Goal: Information Seeking & Learning: Learn about a topic

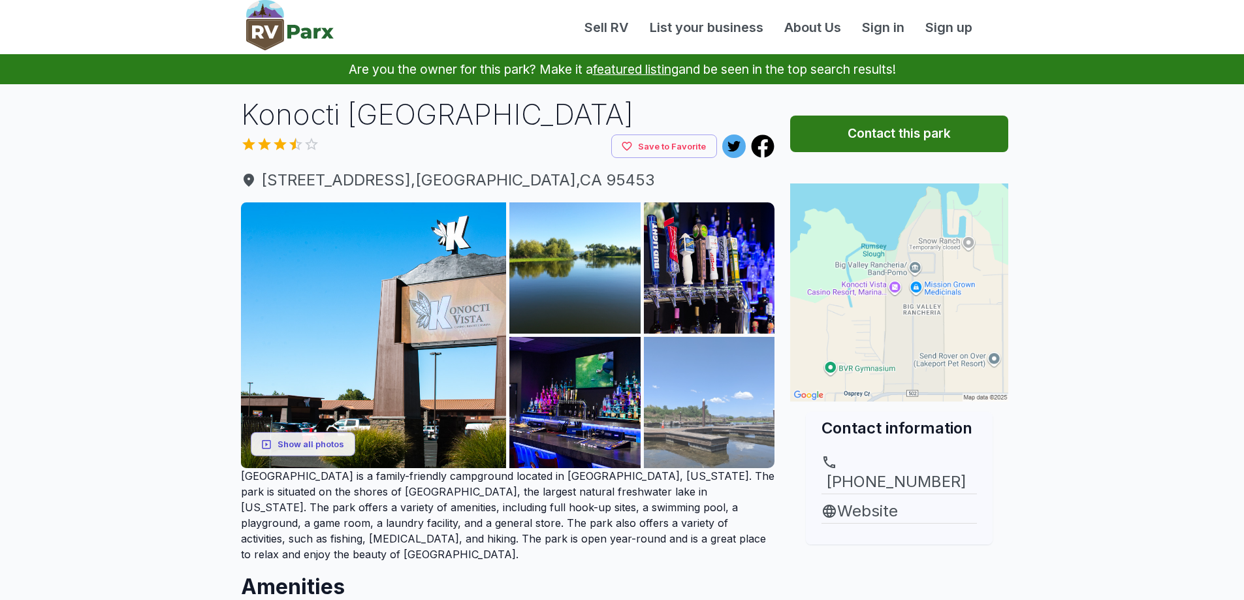
click at [705, 411] on img at bounding box center [709, 402] width 131 height 131
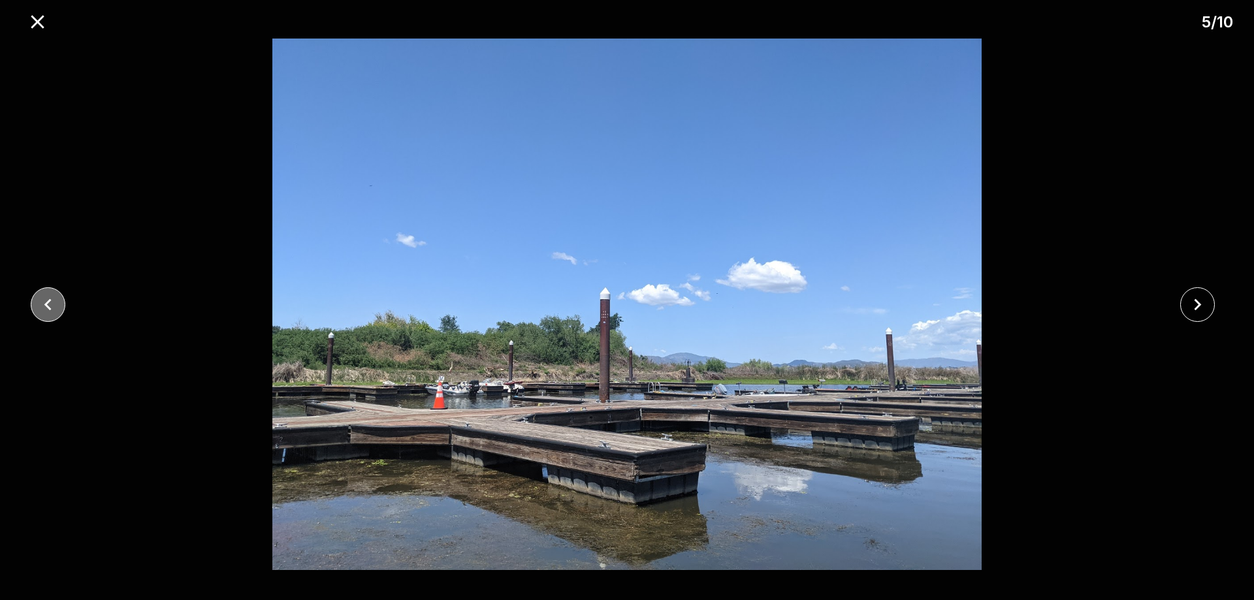
click at [42, 303] on icon "close" at bounding box center [48, 304] width 23 height 23
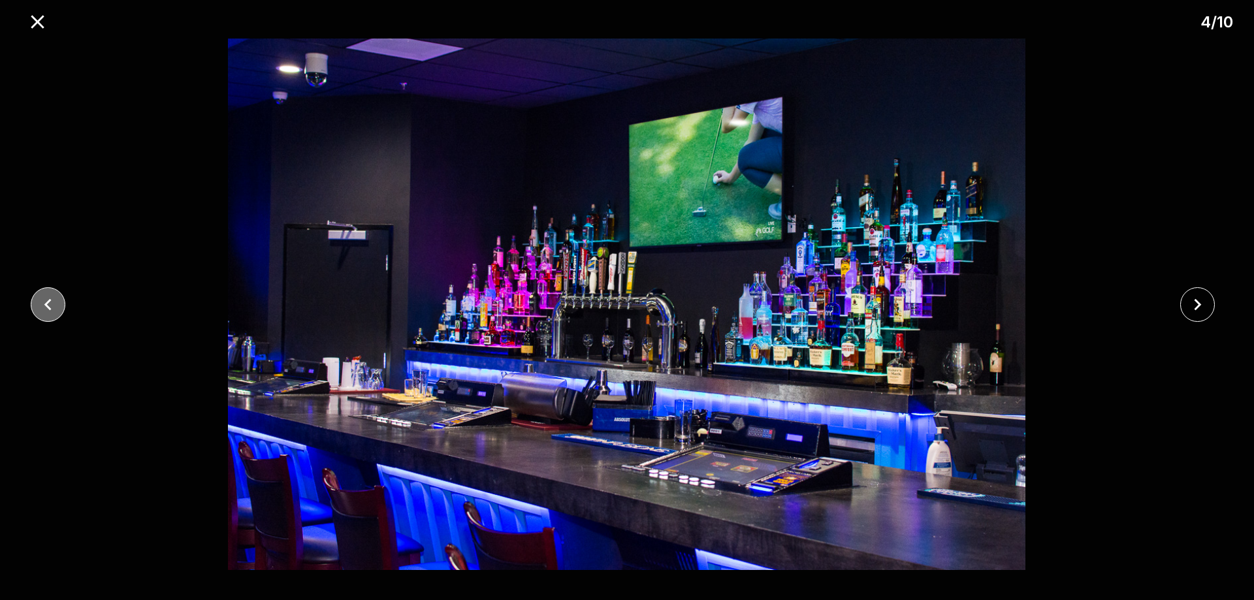
click at [42, 302] on icon "close" at bounding box center [48, 304] width 23 height 23
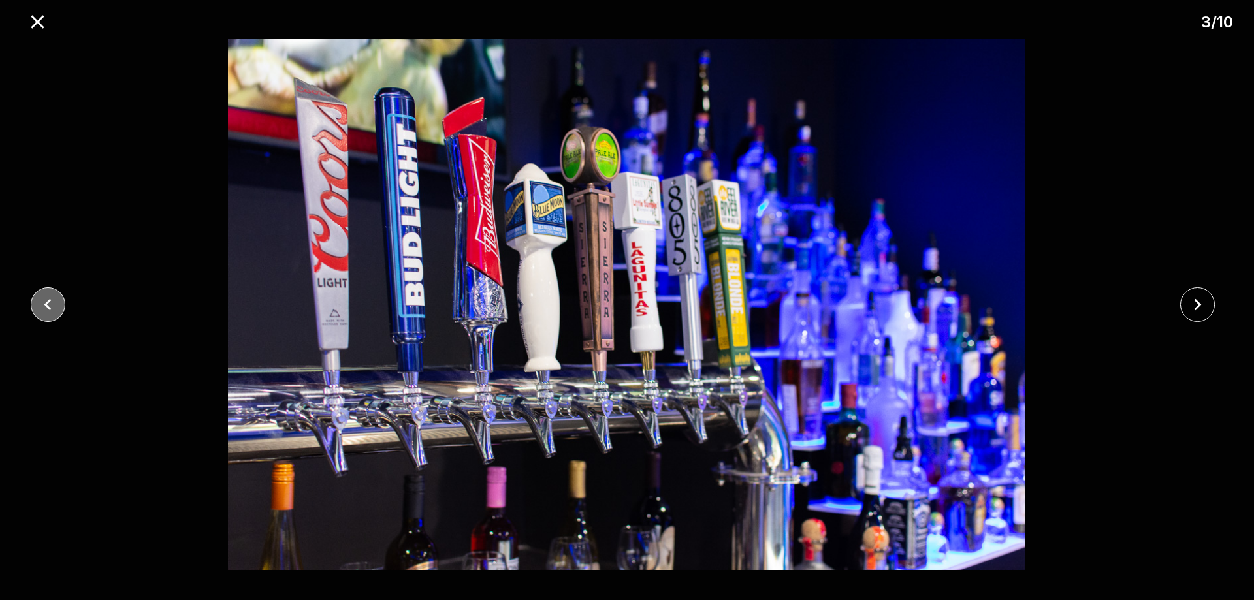
click at [43, 302] on icon "close" at bounding box center [48, 304] width 23 height 23
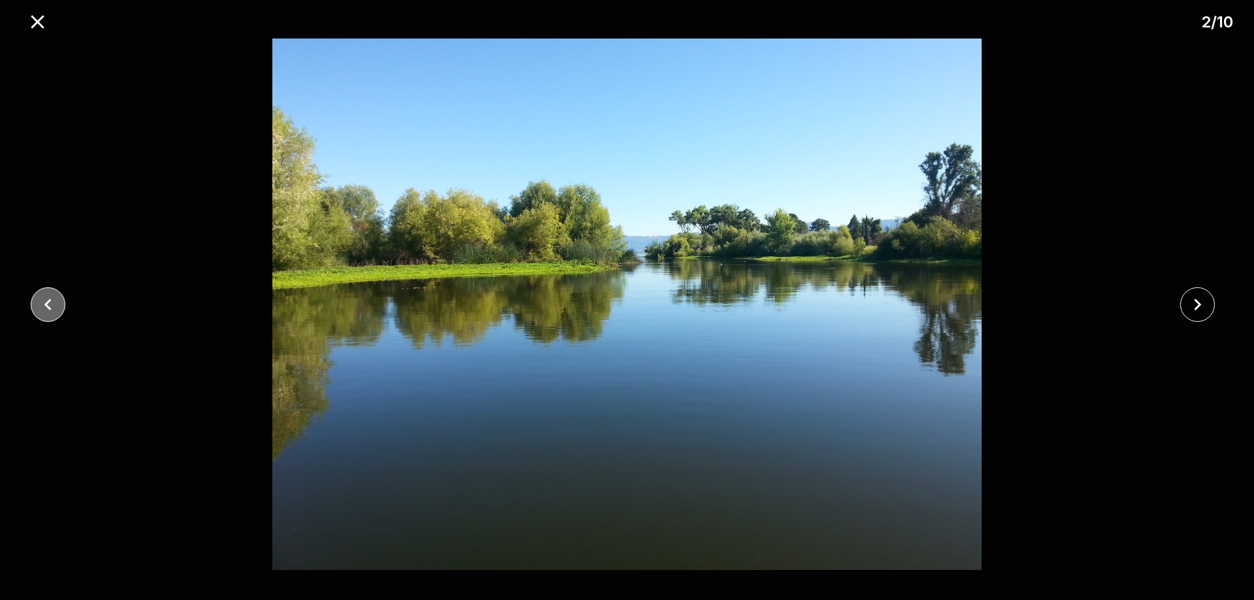
click at [43, 300] on icon "close" at bounding box center [48, 304] width 23 height 23
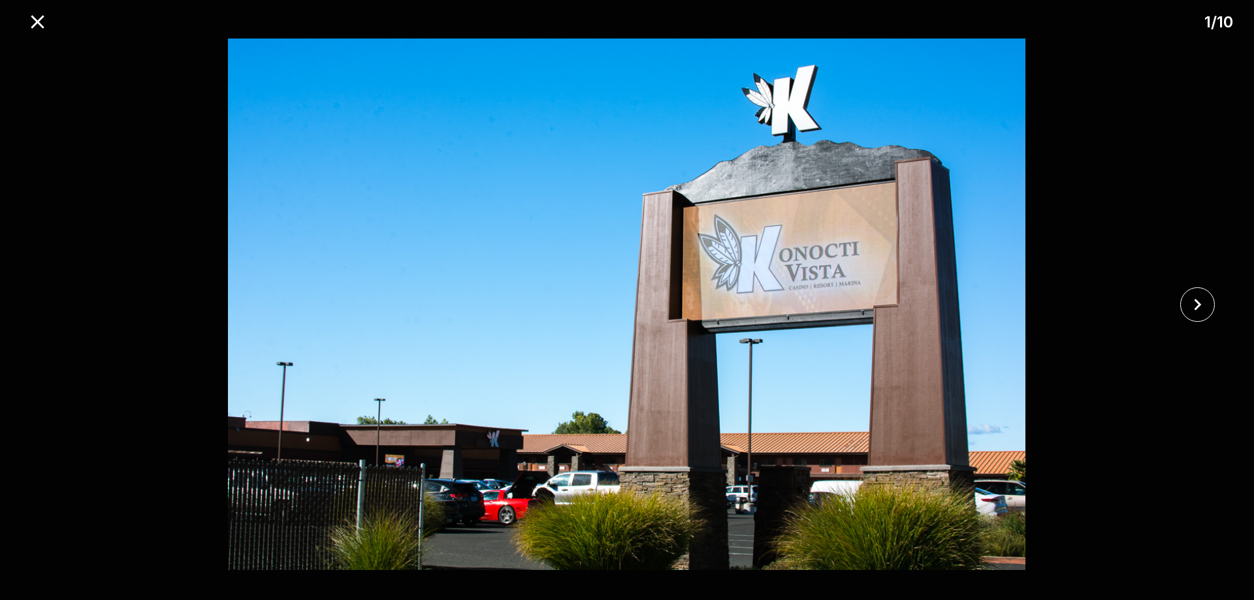
click at [43, 300] on div at bounding box center [627, 305] width 1254 height 532
click at [1189, 305] on icon "close" at bounding box center [1197, 304] width 23 height 23
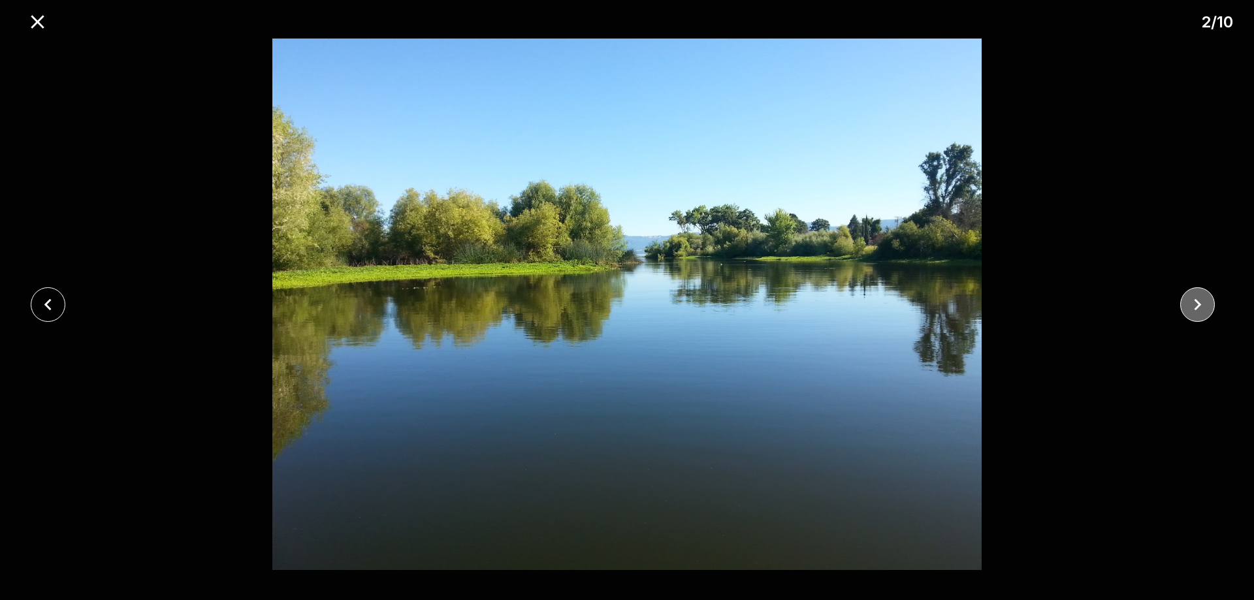
click at [1189, 305] on icon "close" at bounding box center [1197, 304] width 23 height 23
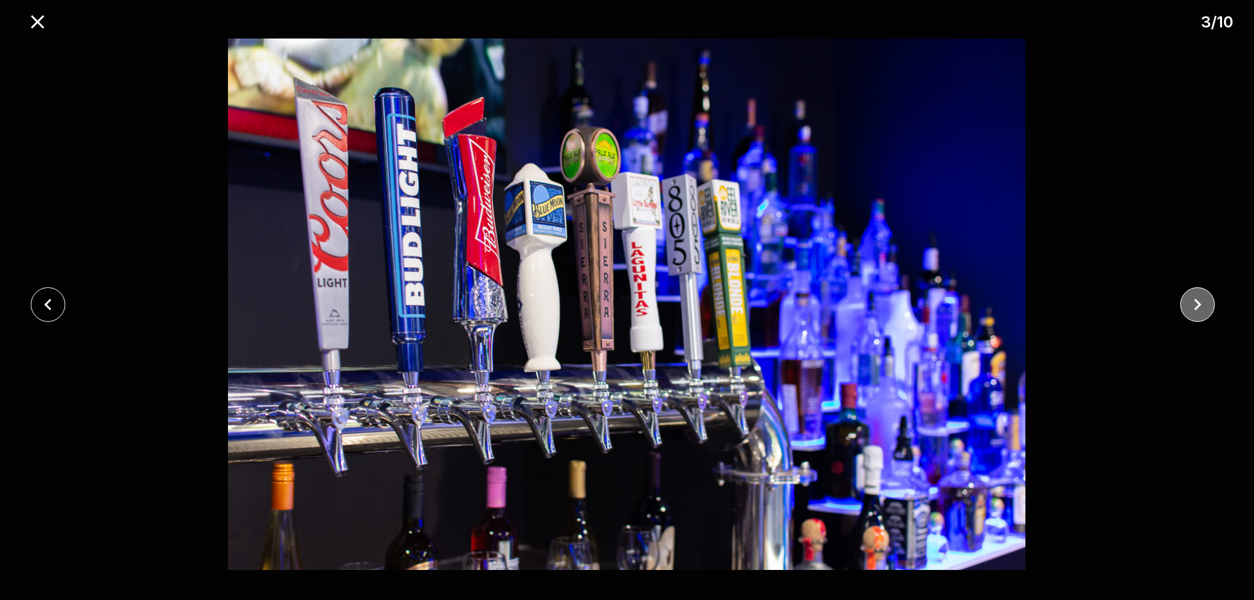
click at [1188, 305] on icon "close" at bounding box center [1197, 304] width 23 height 23
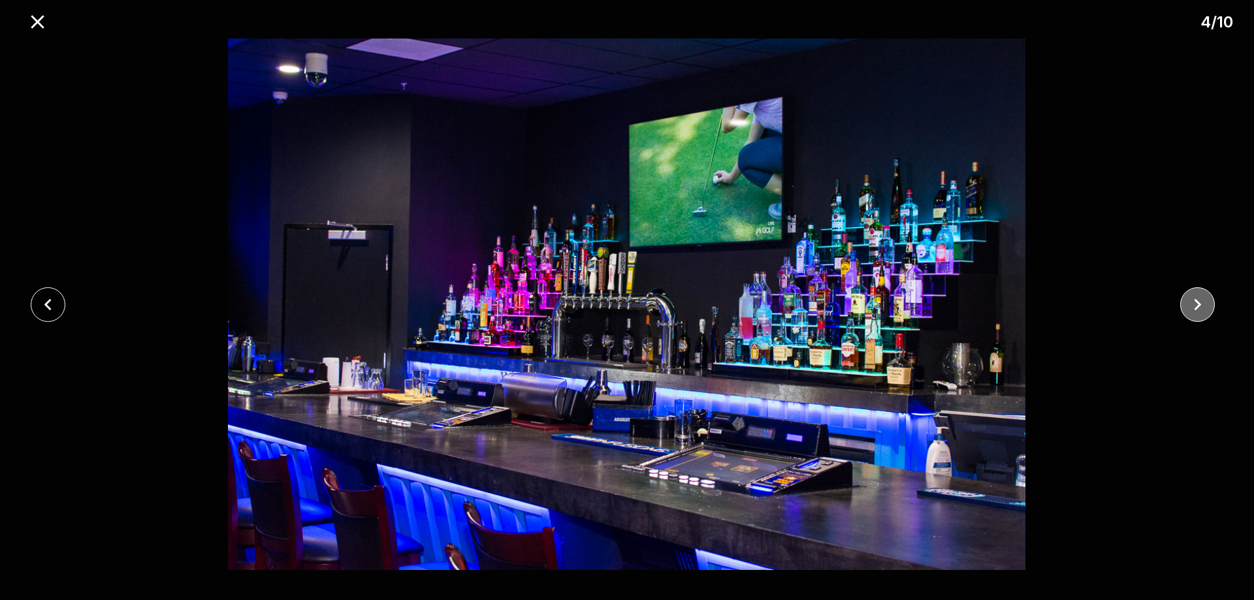
click at [1188, 305] on icon "close" at bounding box center [1197, 304] width 23 height 23
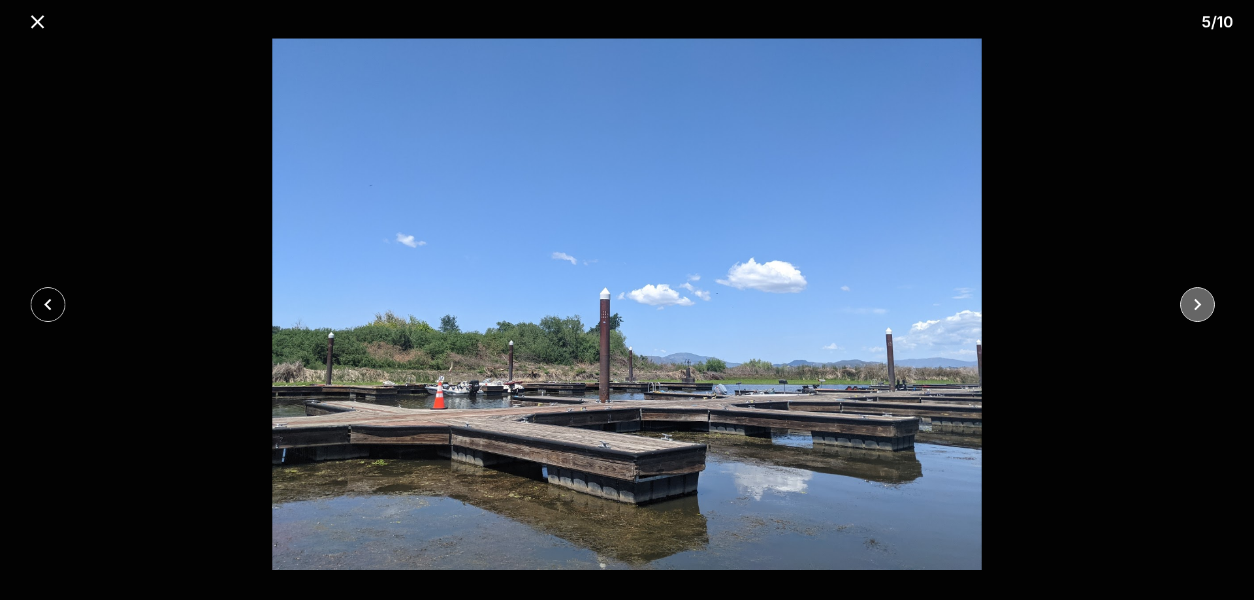
click at [1188, 305] on icon "close" at bounding box center [1197, 304] width 23 height 23
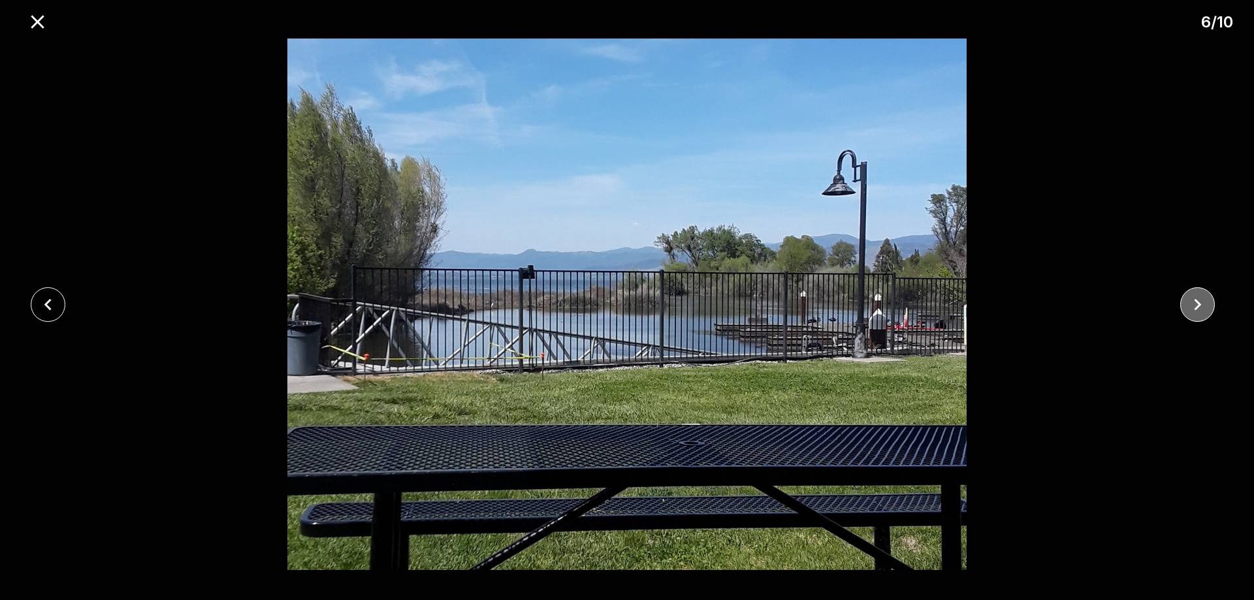
click at [1181, 304] on button "close" at bounding box center [1197, 304] width 35 height 35
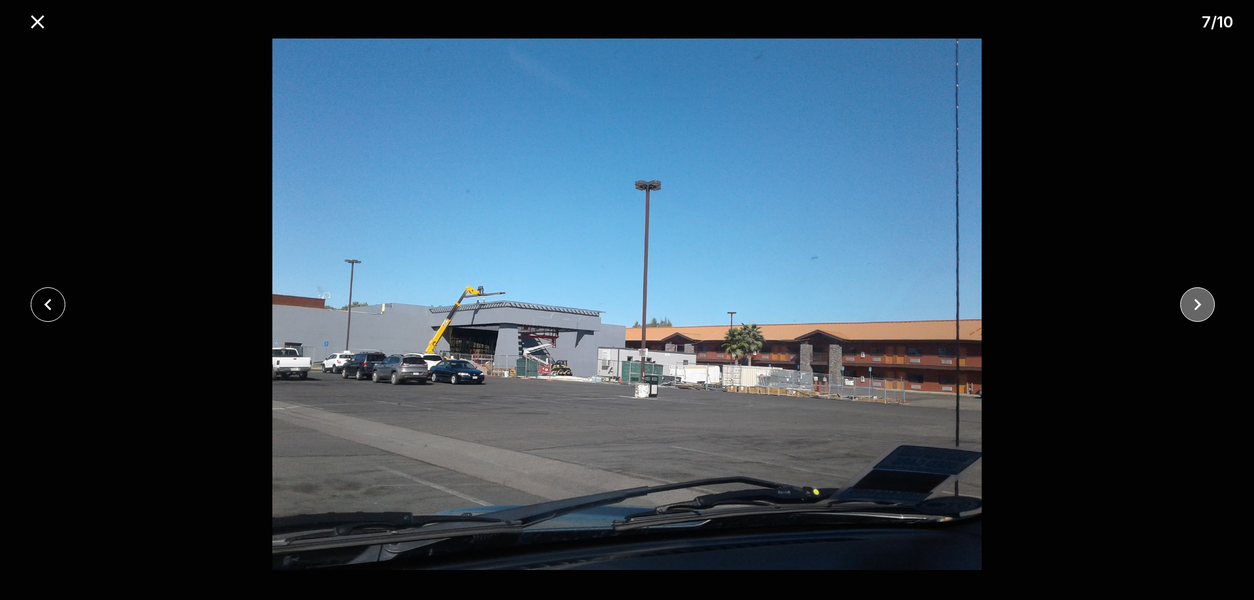
click at [1181, 302] on button "close" at bounding box center [1197, 304] width 35 height 35
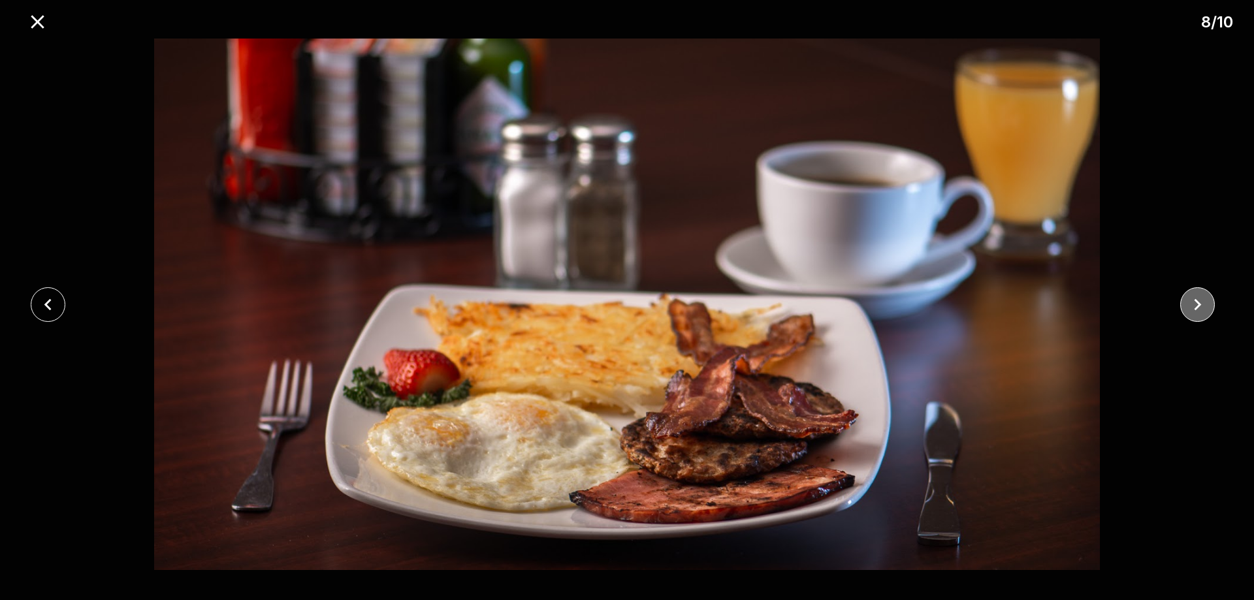
click at [1181, 302] on button "close" at bounding box center [1197, 304] width 35 height 35
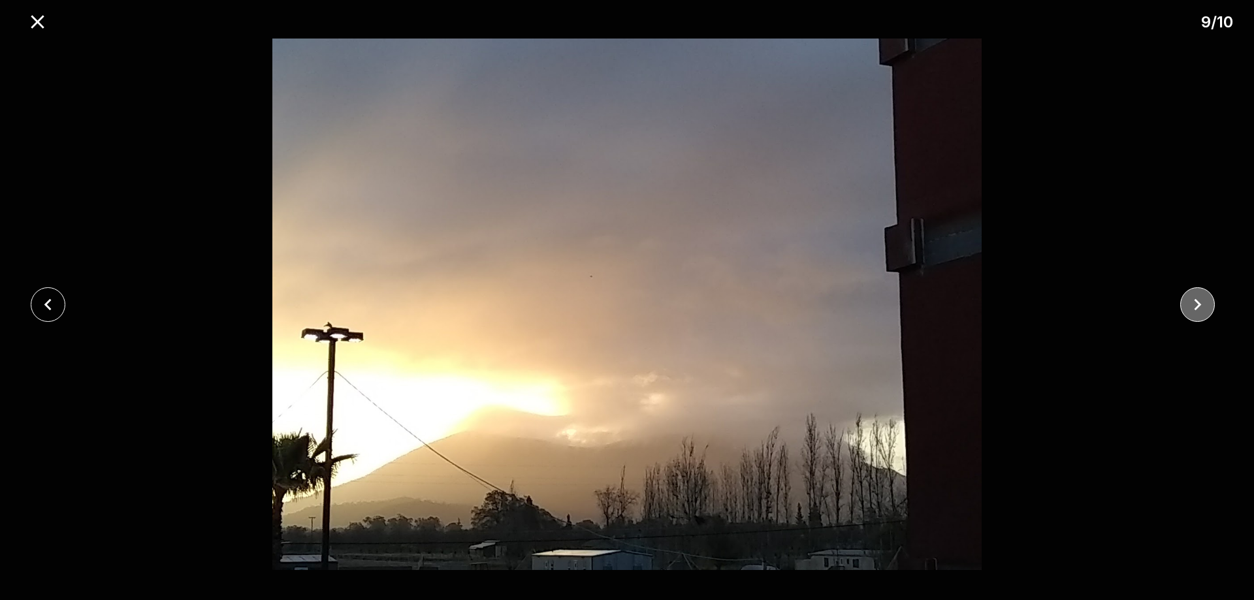
click at [1181, 301] on button "close" at bounding box center [1197, 304] width 35 height 35
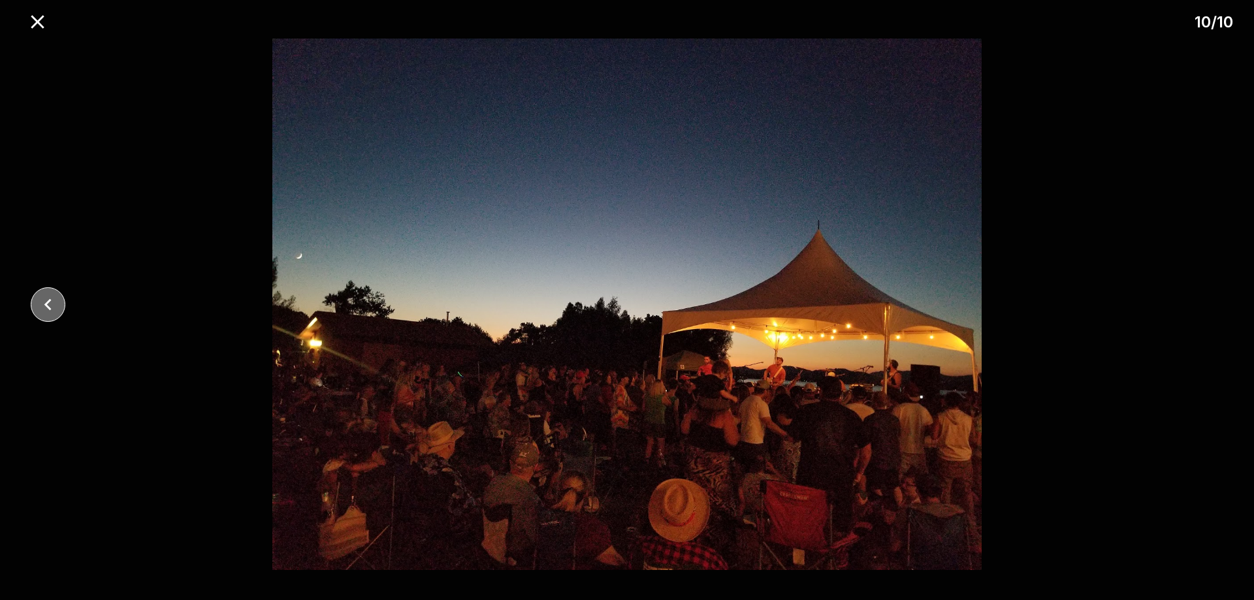
click at [45, 300] on icon "close" at bounding box center [48, 304] width 23 height 23
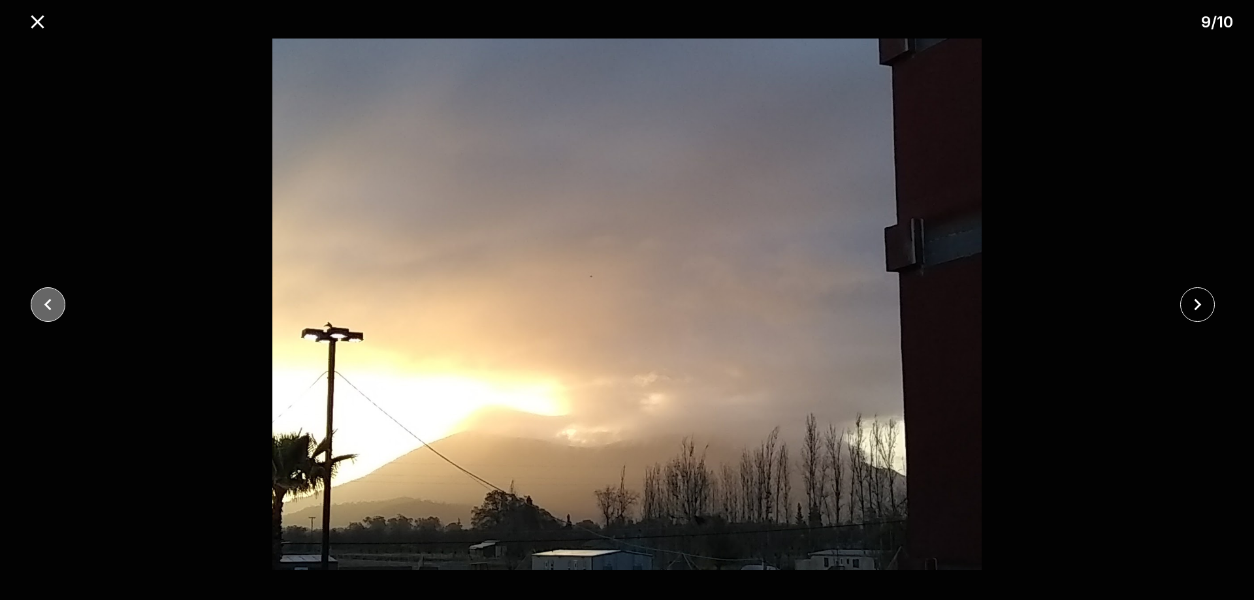
click at [44, 300] on icon "close" at bounding box center [48, 304] width 23 height 23
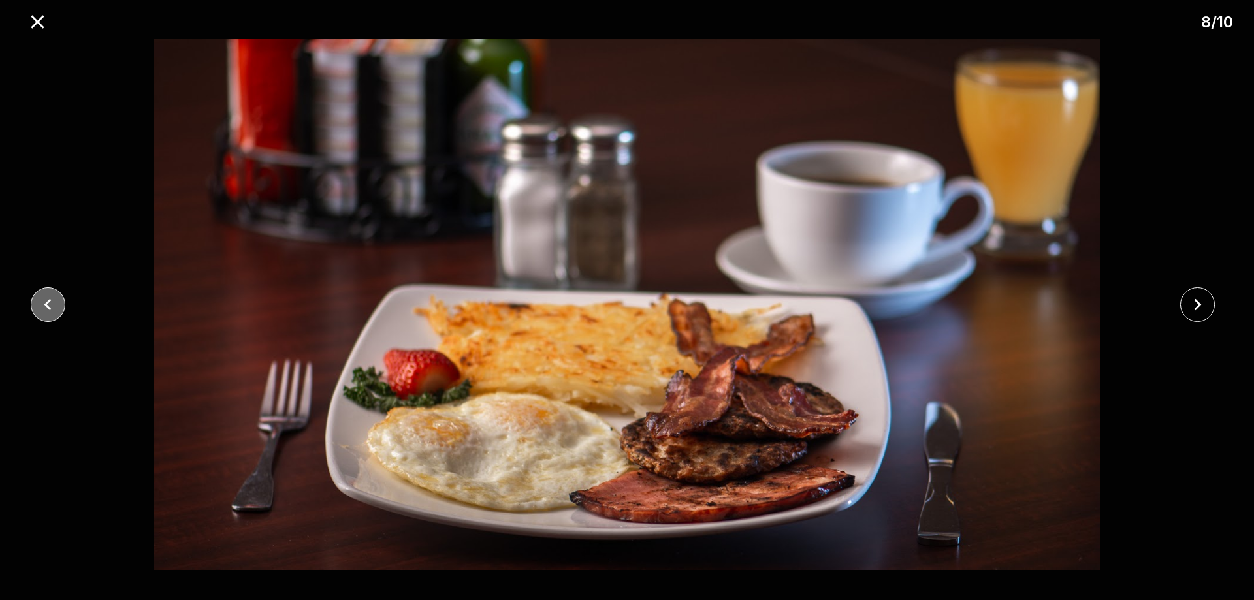
click at [44, 300] on icon "close" at bounding box center [48, 304] width 23 height 23
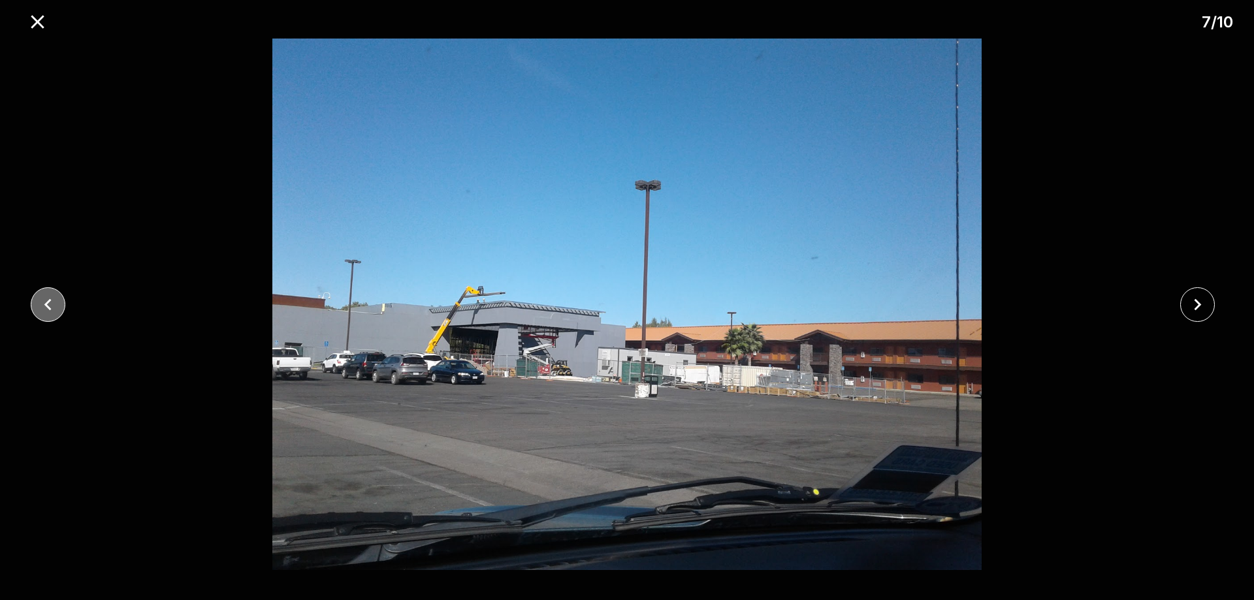
click at [44, 300] on icon "close" at bounding box center [48, 304] width 23 height 23
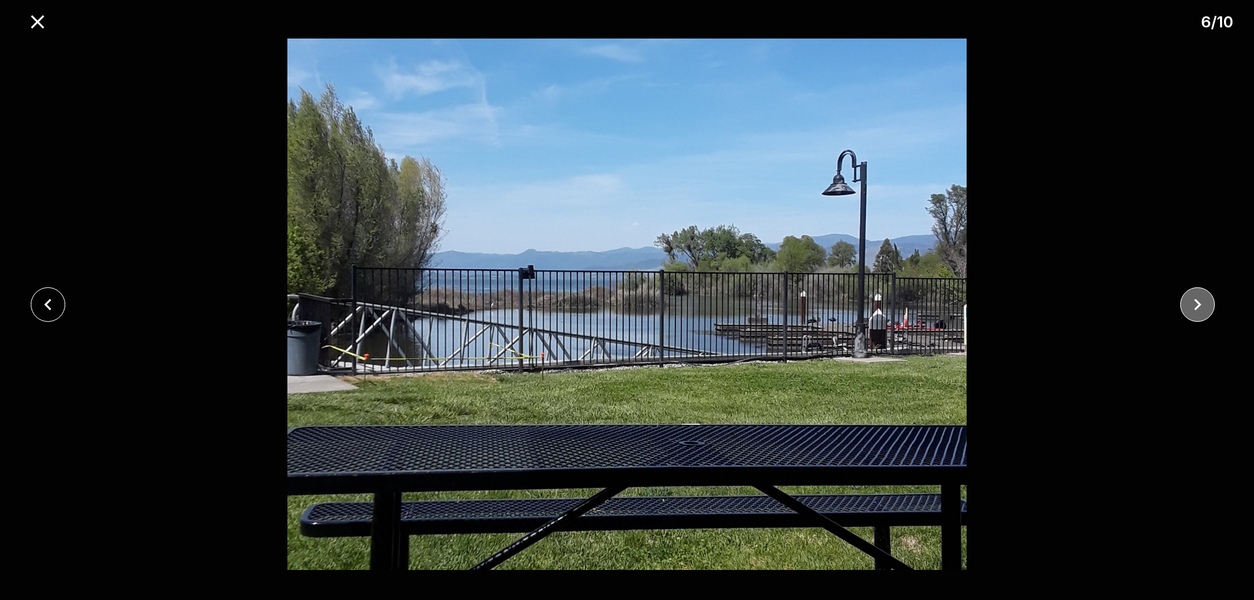
click at [1189, 309] on icon "close" at bounding box center [1197, 304] width 23 height 23
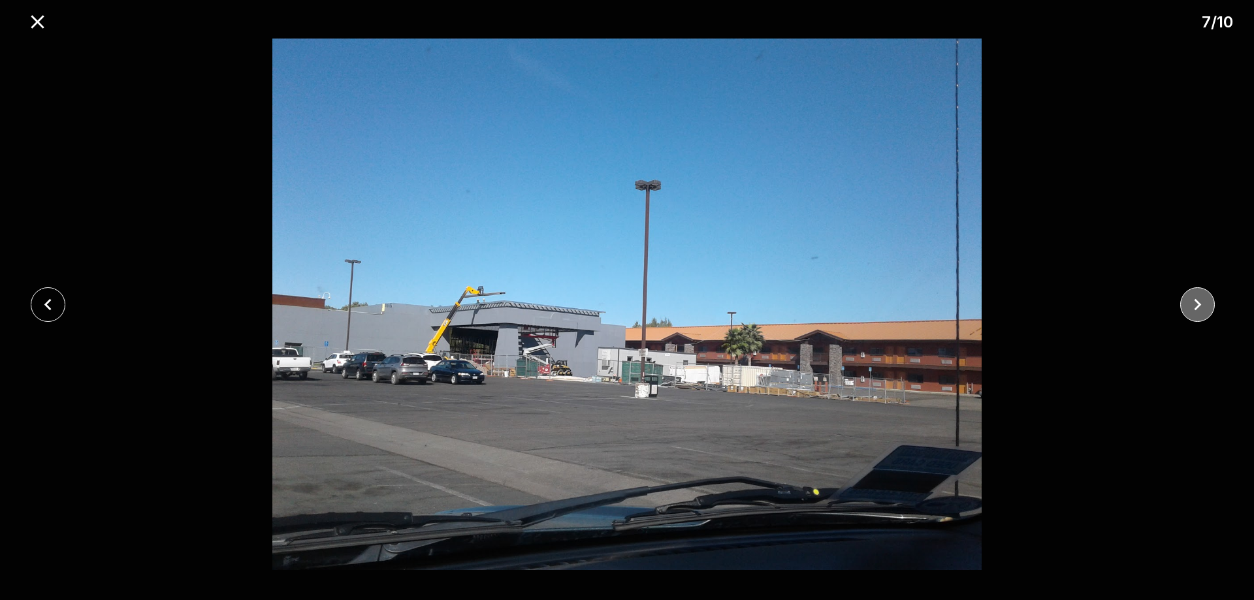
click at [1189, 309] on icon "close" at bounding box center [1197, 304] width 23 height 23
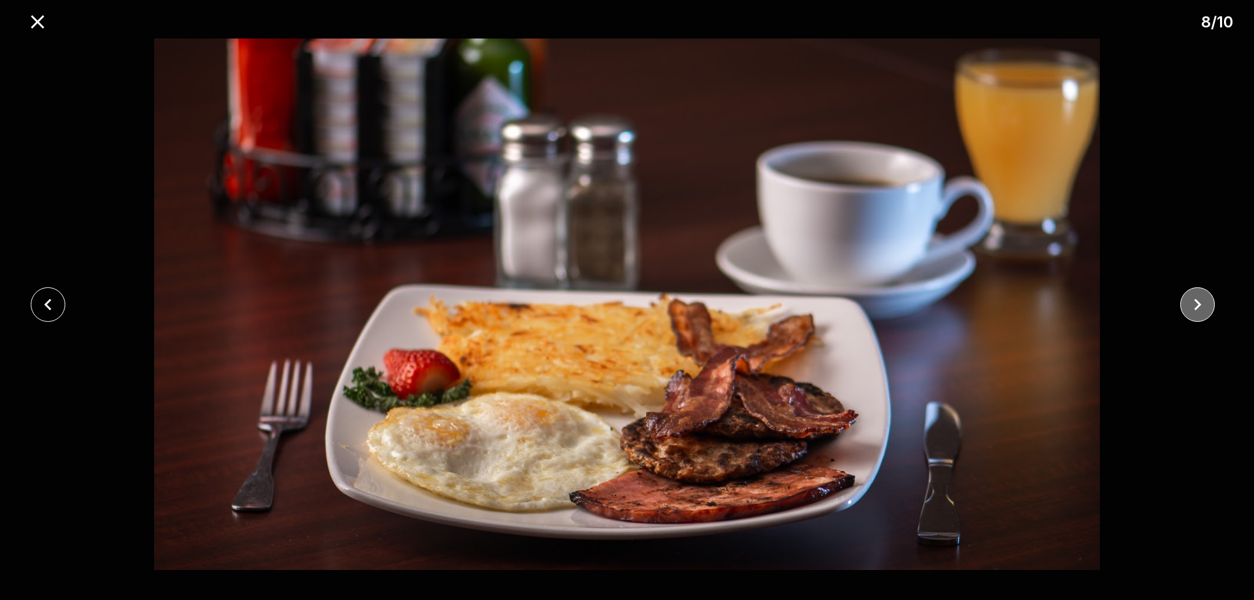
click at [1189, 309] on icon "close" at bounding box center [1197, 304] width 23 height 23
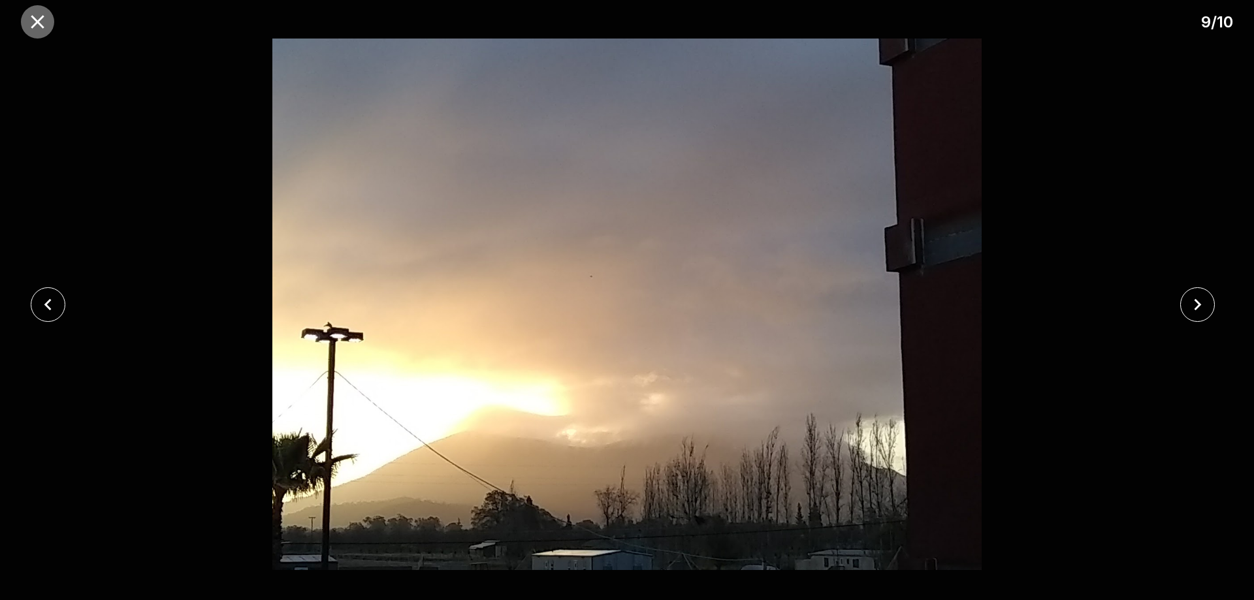
click at [40, 18] on icon "close" at bounding box center [37, 21] width 23 height 23
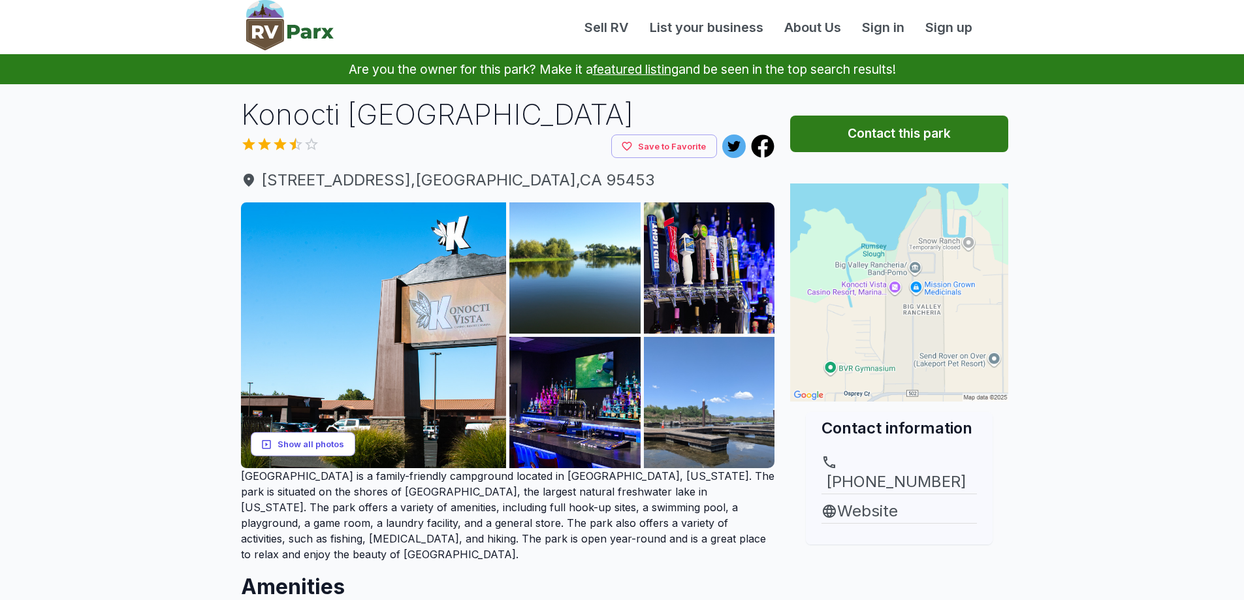
click at [323, 447] on button "Show all photos" at bounding box center [303, 444] width 104 height 24
